Goal: Transaction & Acquisition: Subscribe to service/newsletter

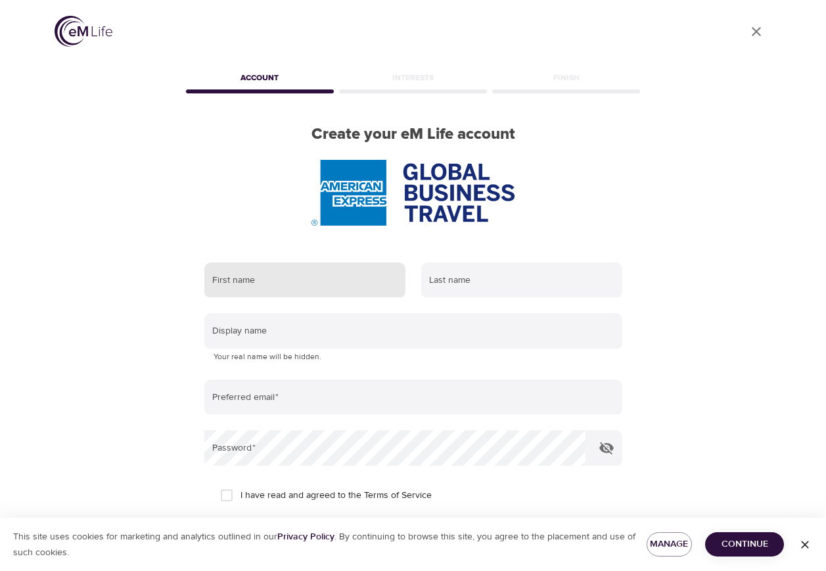
click at [308, 285] on input "text" at bounding box center [304, 279] width 201 height 35
type input "[PERSON_NAME]"
type input "[PERSON_NAME][EMAIL_ADDRESS][PERSON_NAME][DOMAIN_NAME]"
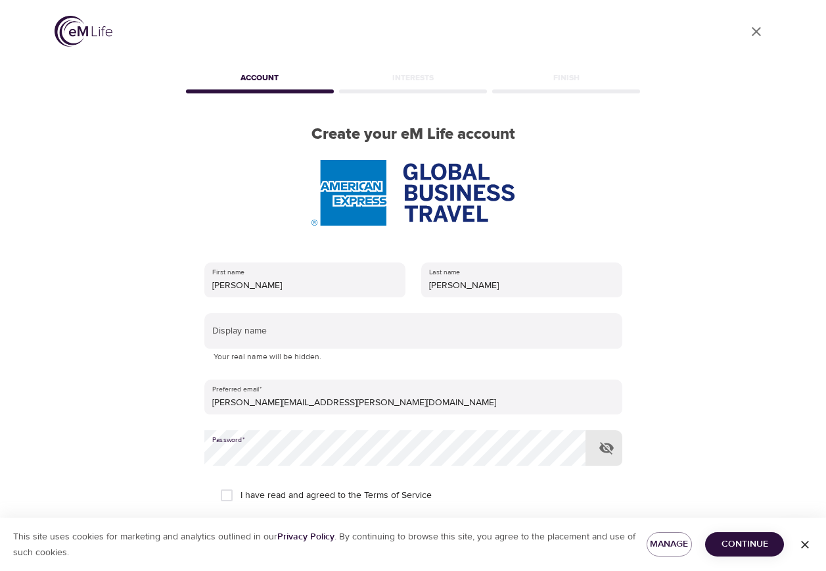
click at [617, 451] on button "button" at bounding box center [607, 448] width 32 height 32
click at [755, 548] on span "Continue" at bounding box center [745, 544] width 58 height 16
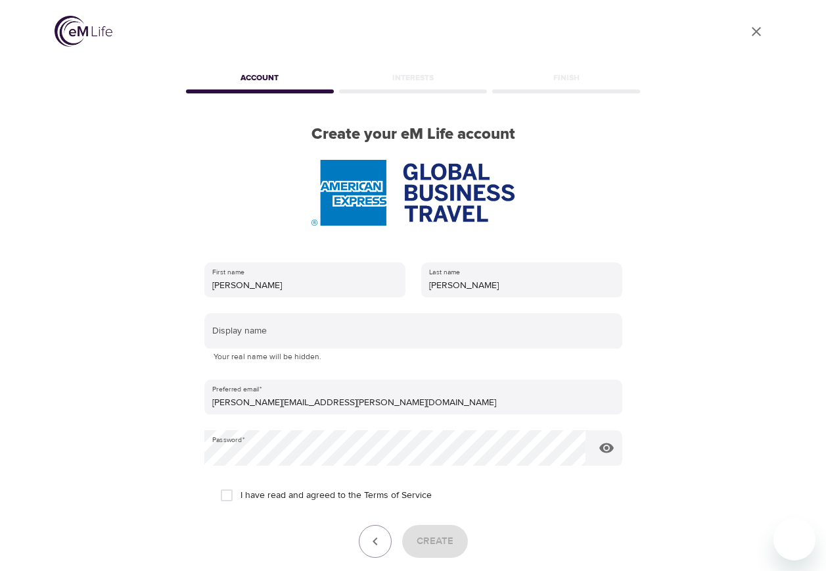
click at [227, 496] on input "I have read and agreed to the Terms of Service" at bounding box center [227, 495] width 28 height 28
checkbox input "true"
click at [433, 542] on span "Create" at bounding box center [435, 540] width 37 height 17
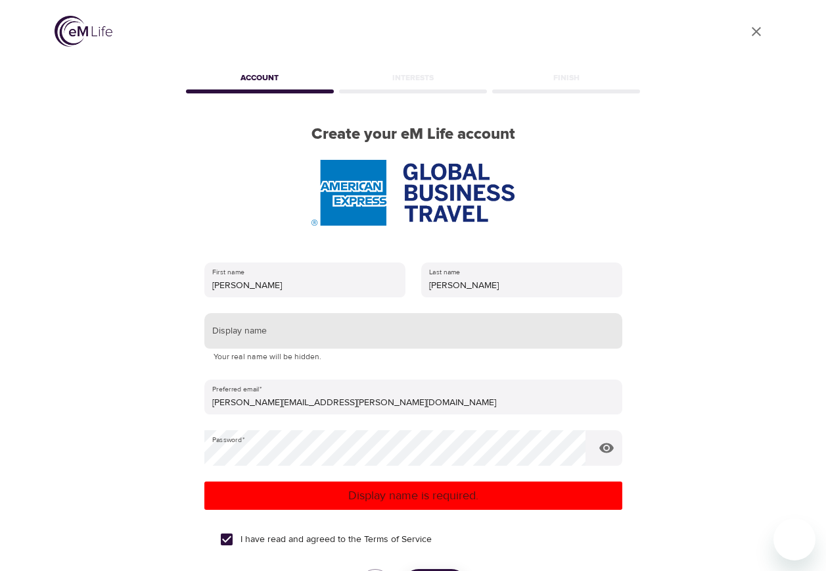
click at [255, 337] on input "text" at bounding box center [413, 330] width 418 height 35
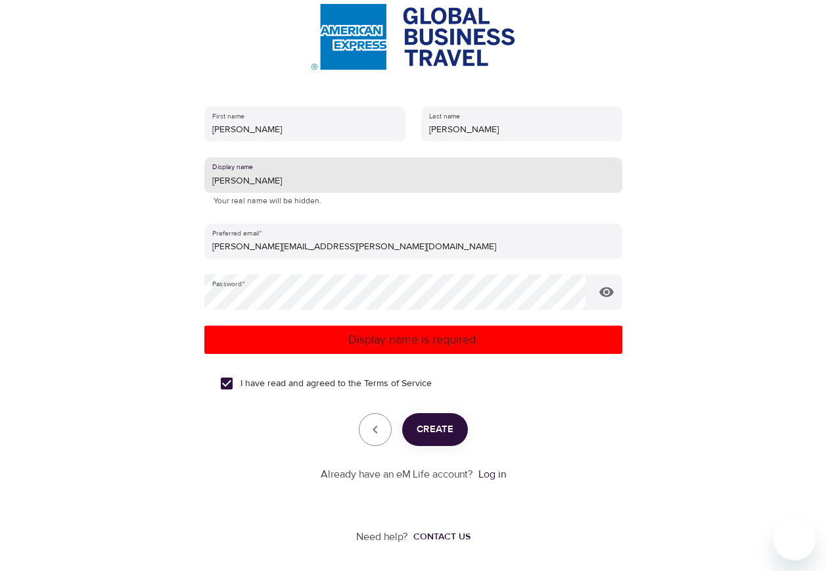
type input "[PERSON_NAME]"
drag, startPoint x: 432, startPoint y: 430, endPoint x: 438, endPoint y: 433, distance: 7.1
click at [433, 430] on span "Create" at bounding box center [435, 429] width 37 height 17
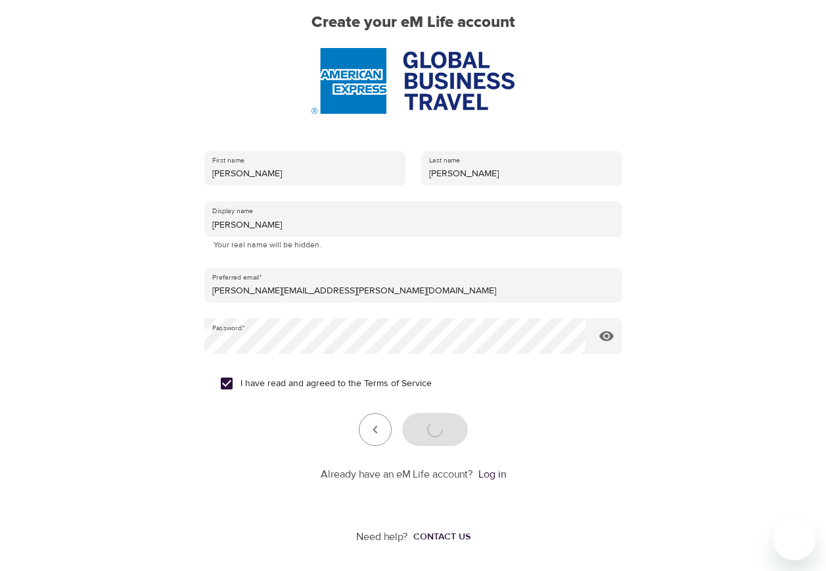
scroll to position [112, 0]
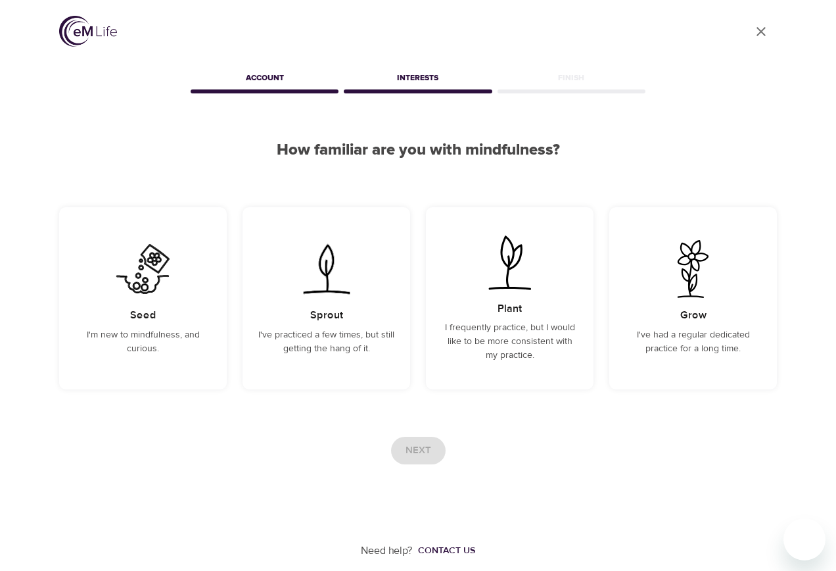
click at [659, 159] on h2 "How familiar are you with mindfulness?" at bounding box center [418, 150] width 718 height 19
click at [151, 334] on p "I'm new to mindfulness, and curious." at bounding box center [143, 342] width 136 height 28
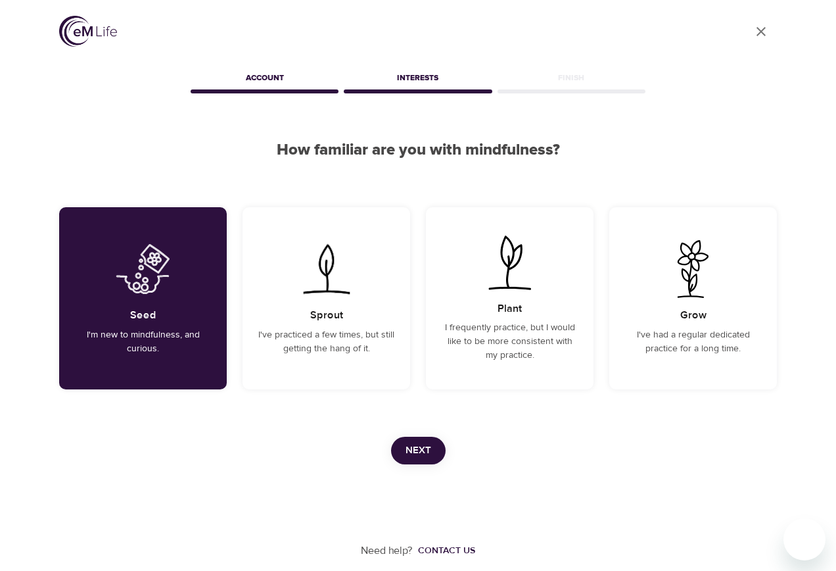
click at [417, 449] on span "Next" at bounding box center [419, 450] width 26 height 17
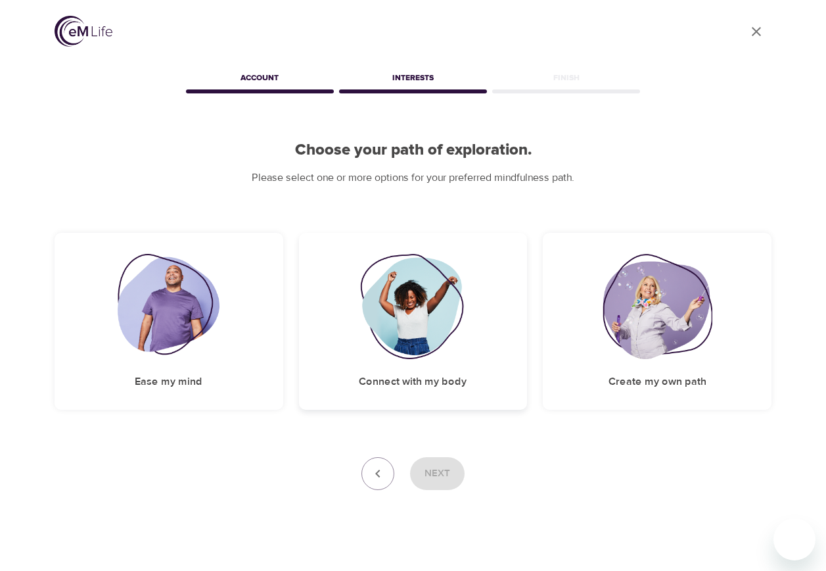
drag, startPoint x: 421, startPoint y: 320, endPoint x: 433, endPoint y: 343, distance: 25.9
click at [421, 320] on img at bounding box center [413, 306] width 106 height 105
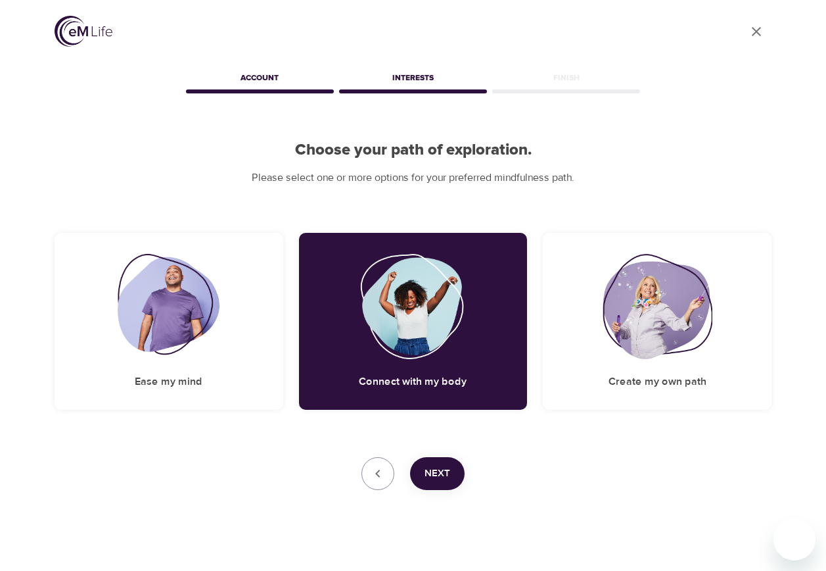
click at [433, 479] on span "Next" at bounding box center [438, 473] width 26 height 17
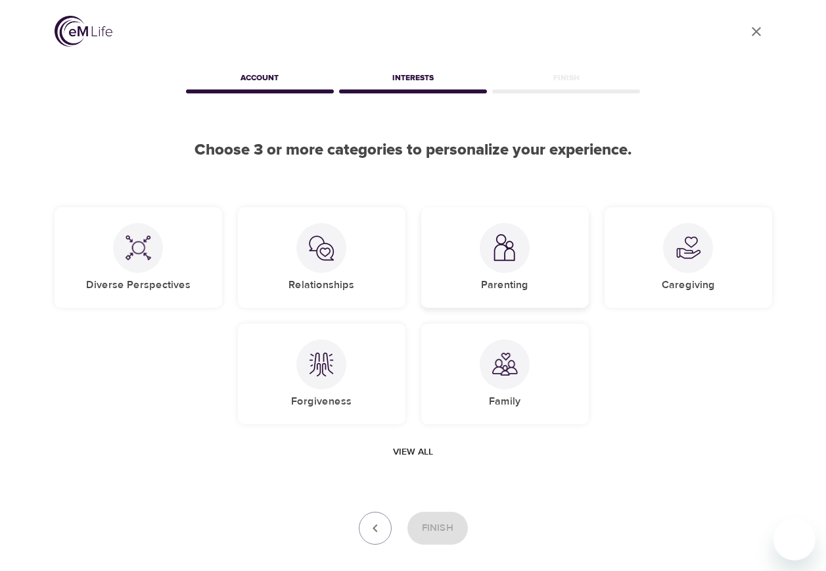
click at [521, 261] on div at bounding box center [505, 248] width 50 height 50
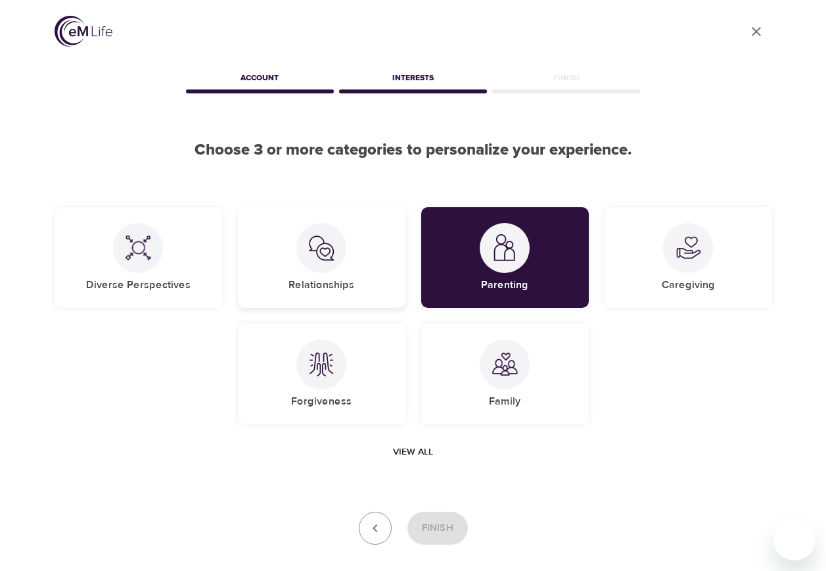
drag, startPoint x: 329, startPoint y: 284, endPoint x: 344, endPoint y: 284, distance: 15.1
click at [333, 284] on h5 "Relationships" at bounding box center [322, 285] width 66 height 14
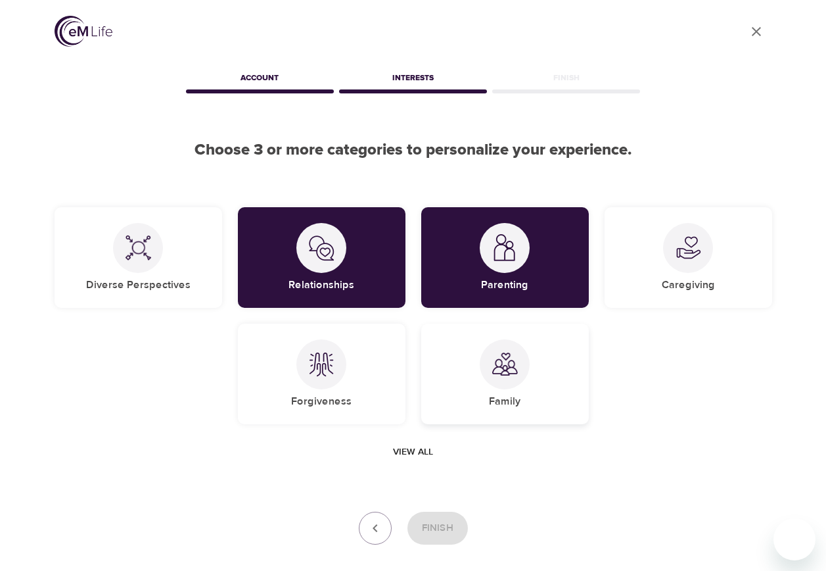
click at [505, 398] on h5 "Family" at bounding box center [505, 401] width 32 height 14
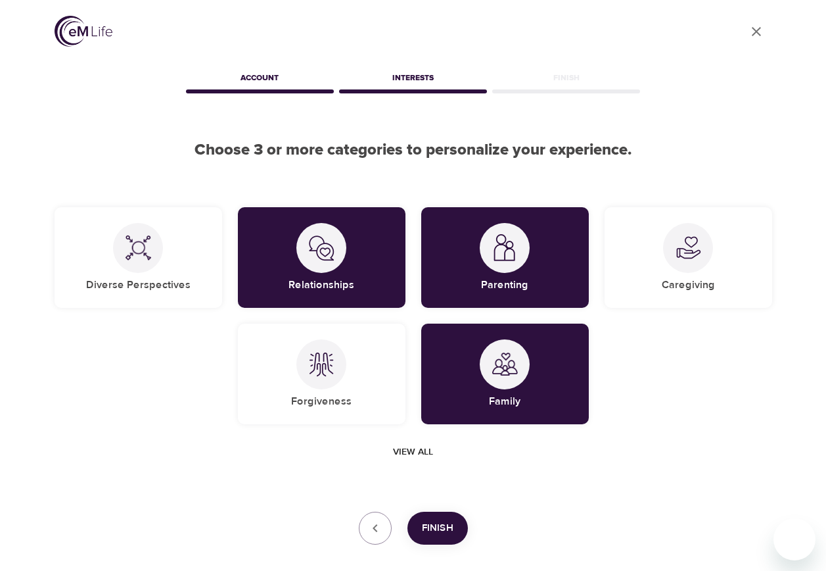
click at [442, 531] on span "Finish" at bounding box center [438, 527] width 32 height 17
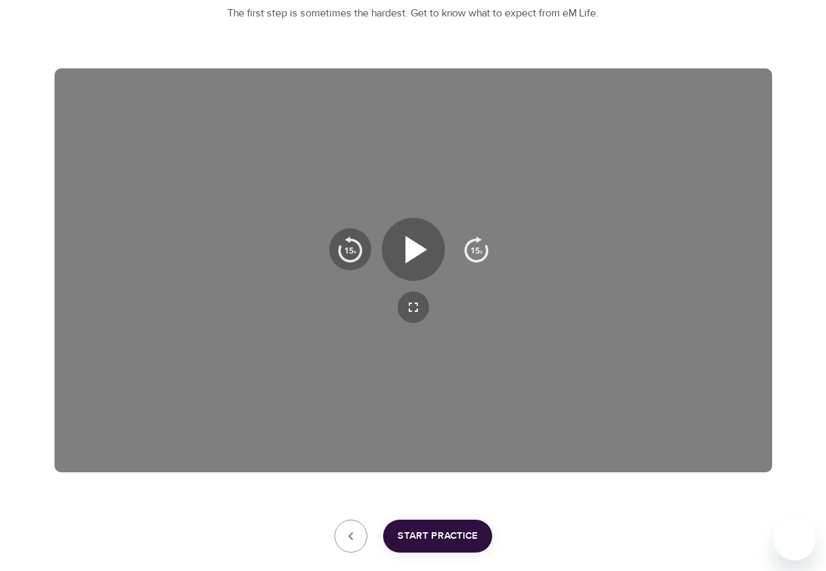
scroll to position [197, 0]
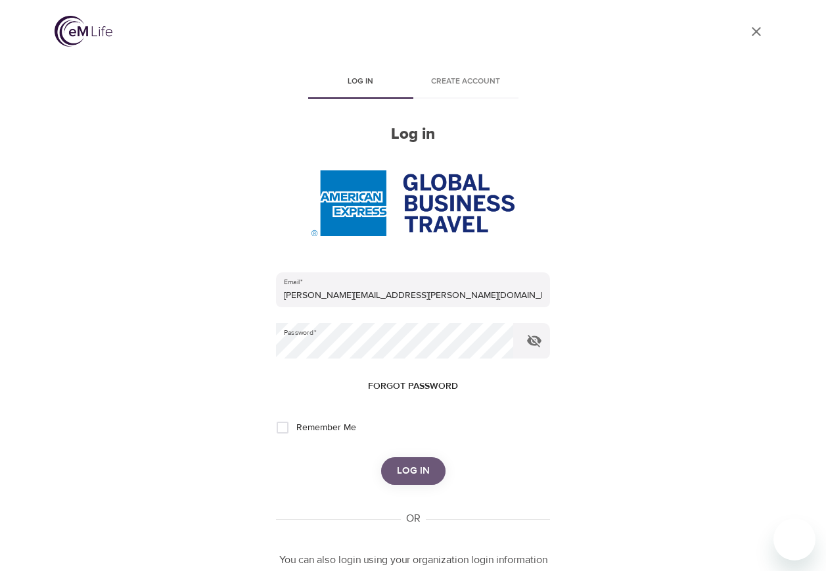
click at [425, 467] on span "Log in" at bounding box center [413, 470] width 33 height 17
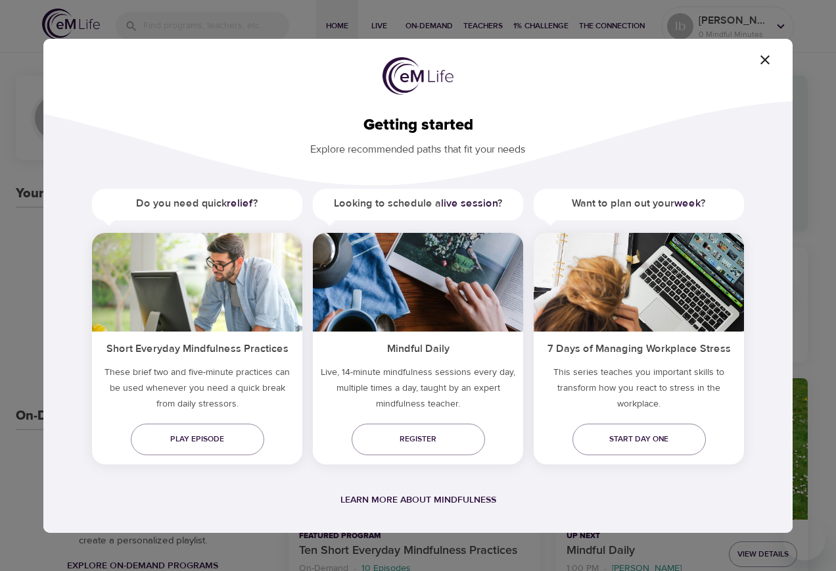
click at [760, 60] on icon "button" at bounding box center [765, 60] width 16 height 16
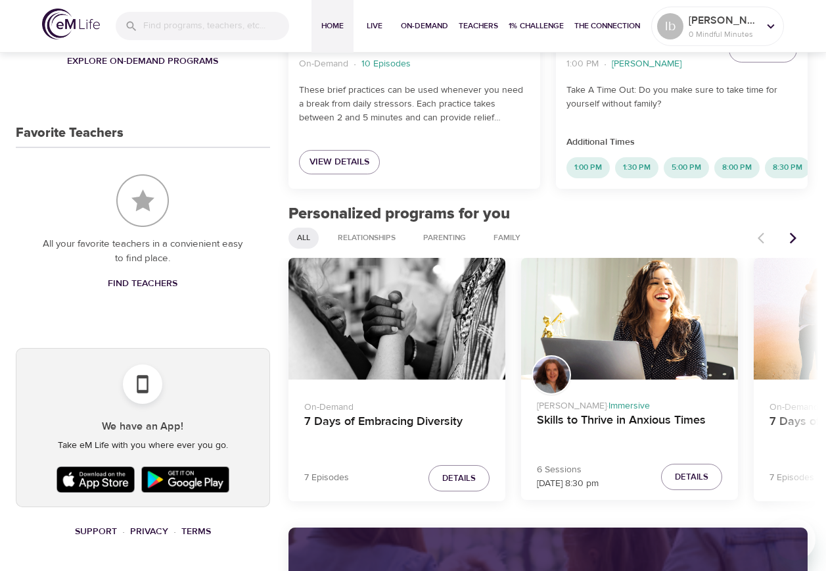
scroll to position [526, 0]
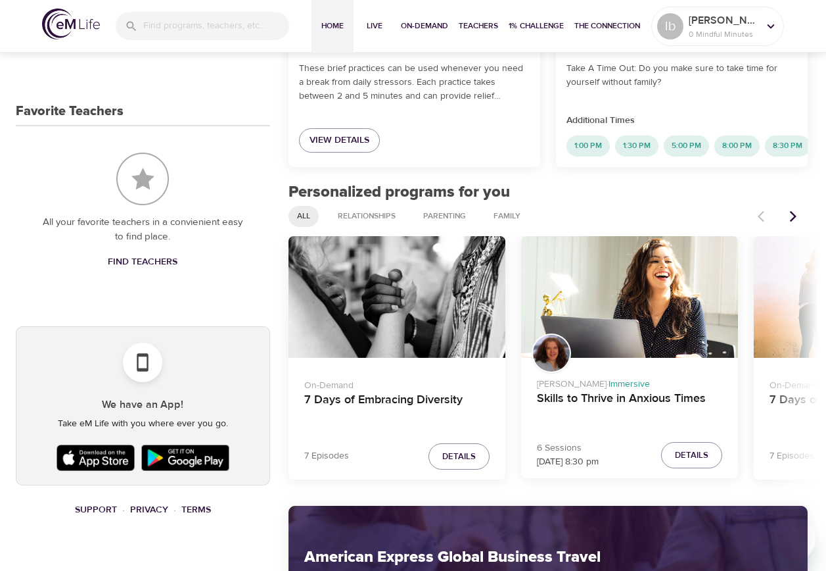
click at [790, 223] on icon "Next items" at bounding box center [793, 216] width 13 height 13
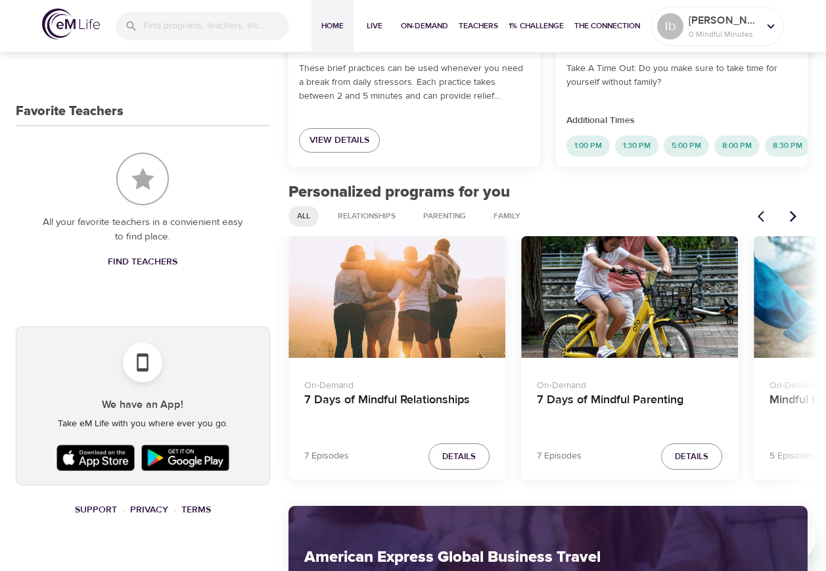
click at [790, 223] on icon "Next items" at bounding box center [793, 216] width 13 height 13
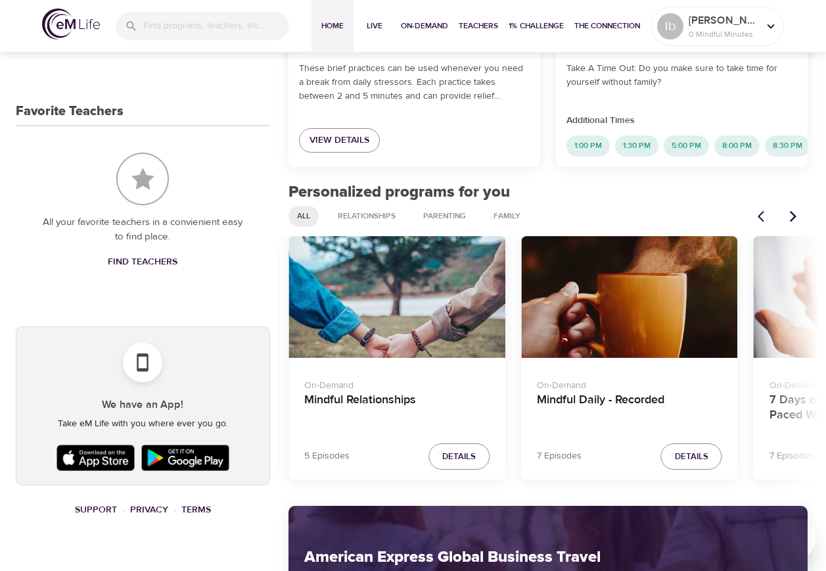
click at [794, 223] on icon "Next items" at bounding box center [793, 216] width 13 height 13
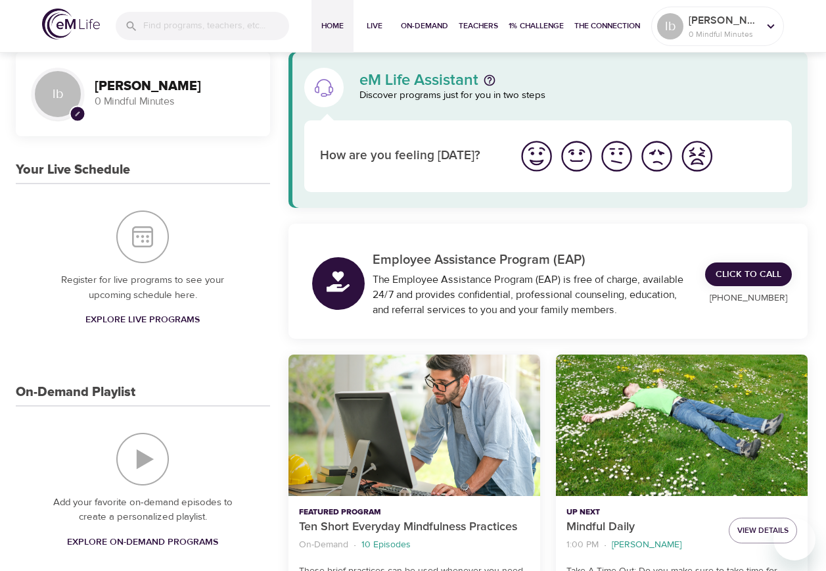
scroll to position [0, 0]
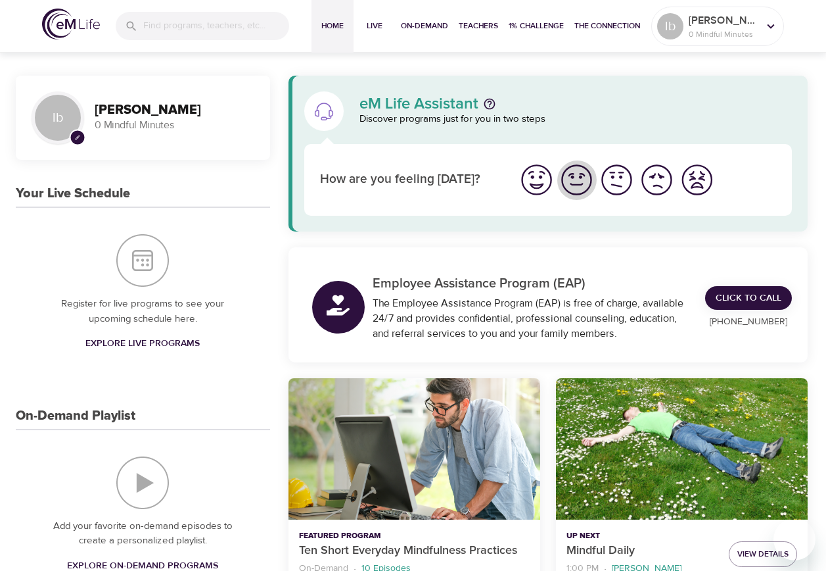
click at [573, 183] on img "I'm feeling good" at bounding box center [577, 180] width 36 height 36
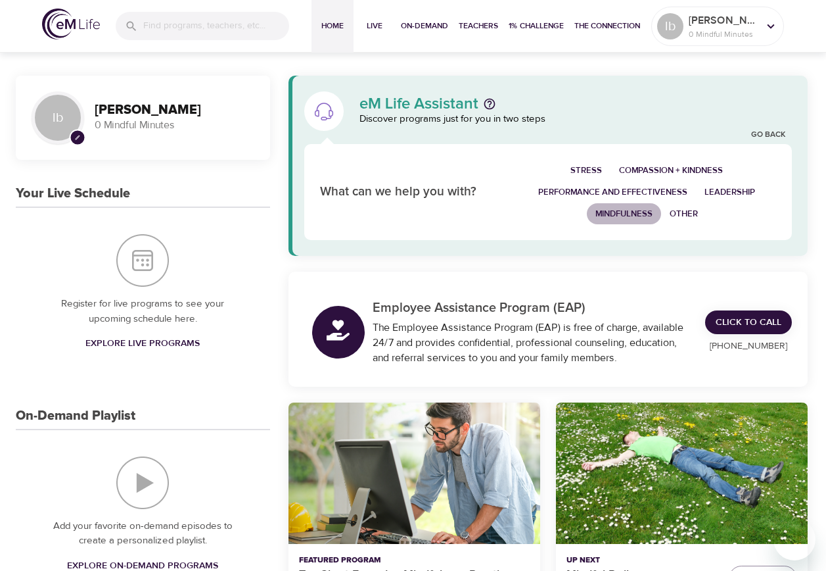
drag, startPoint x: 615, startPoint y: 212, endPoint x: 632, endPoint y: 220, distance: 19.7
click at [615, 211] on span "Mindfulness" at bounding box center [624, 213] width 57 height 15
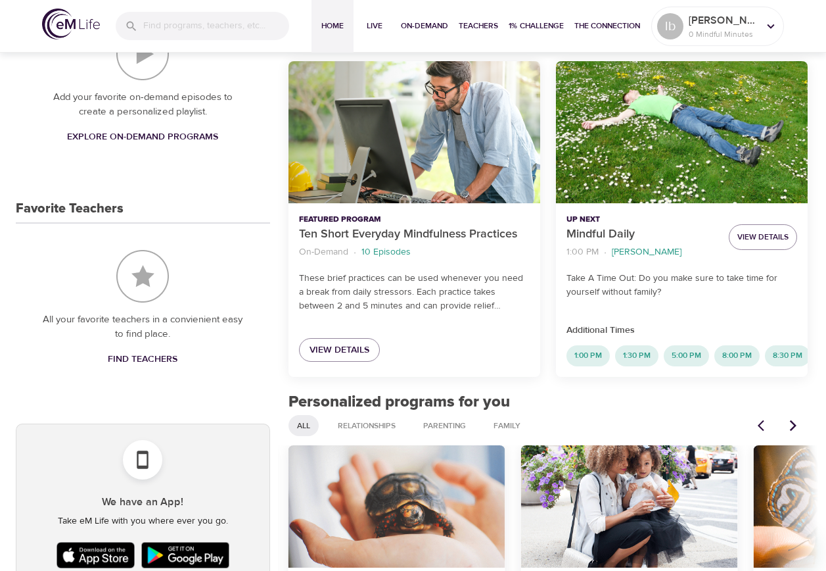
scroll to position [329, 0]
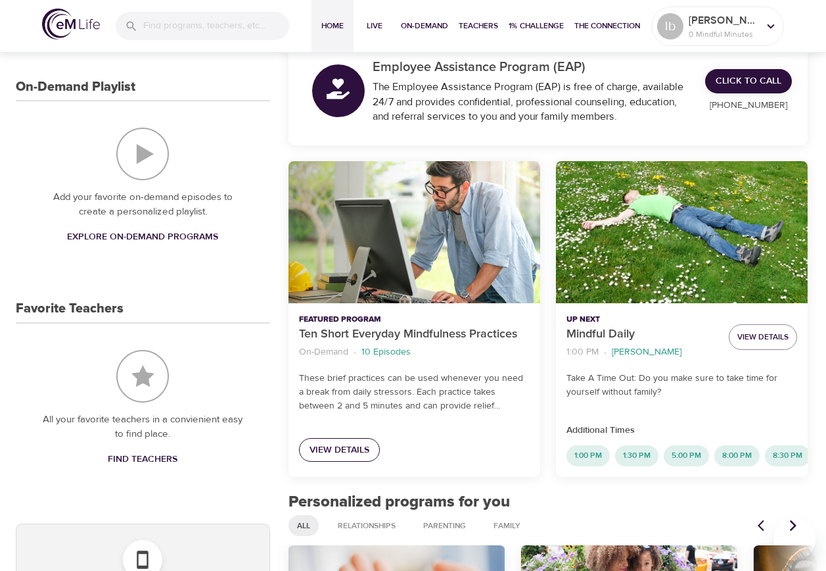
click at [353, 444] on span "View Details" at bounding box center [340, 450] width 60 height 16
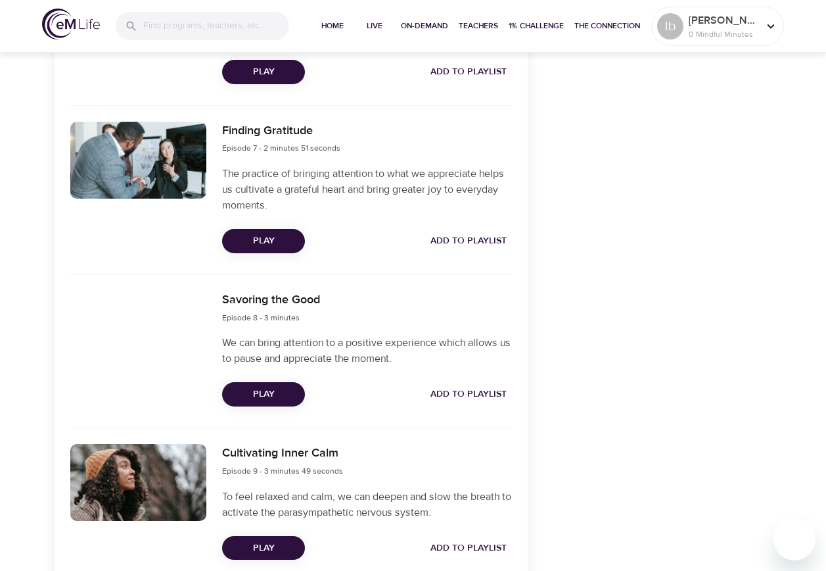
scroll to position [1446, 0]
